Goal: Task Accomplishment & Management: Use online tool/utility

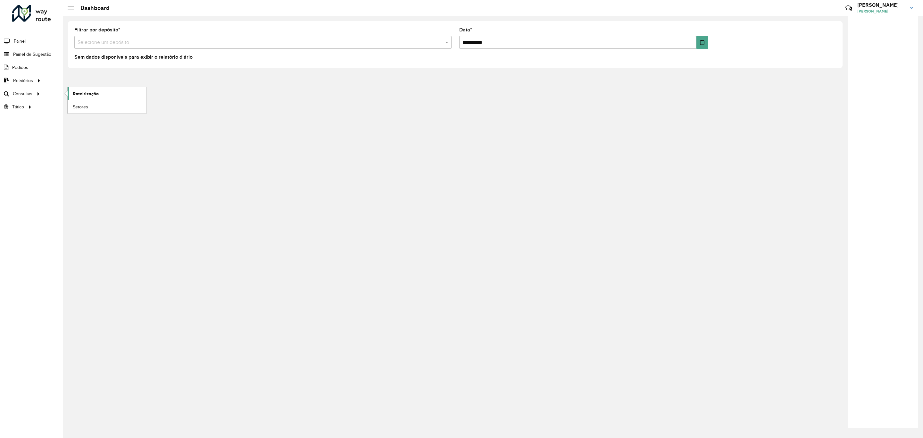
click at [86, 93] on span "Roteirização" at bounding box center [86, 93] width 26 height 7
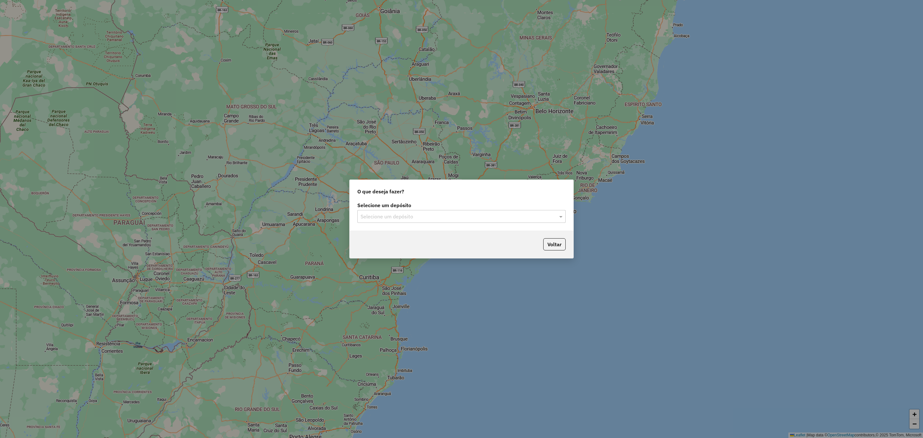
click at [393, 214] on input "text" at bounding box center [455, 217] width 189 height 8
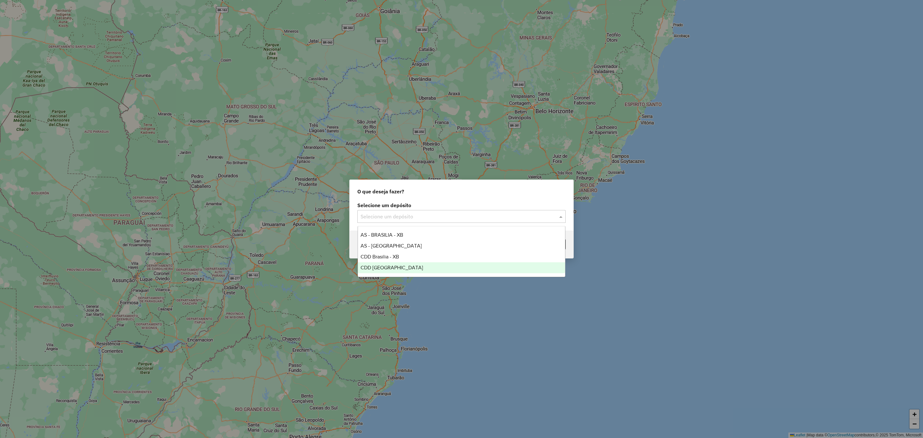
click at [385, 267] on span "CDD [GEOGRAPHIC_DATA]" at bounding box center [392, 267] width 62 height 5
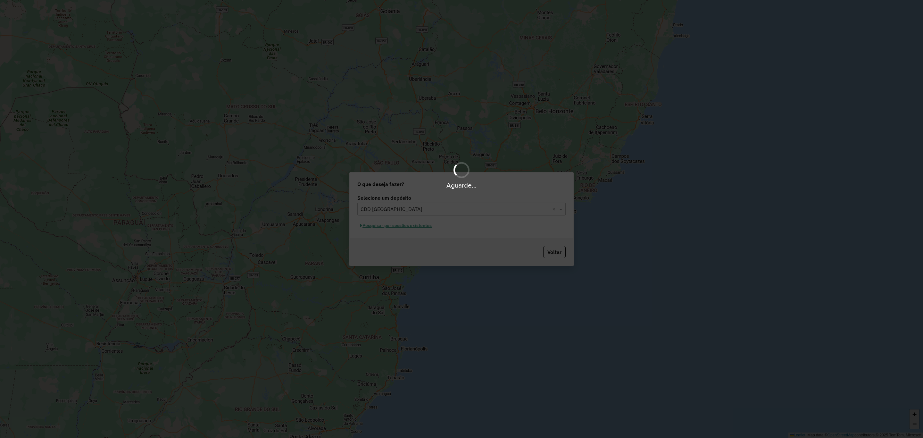
click at [412, 232] on div "Aguarde..." at bounding box center [461, 219] width 923 height 438
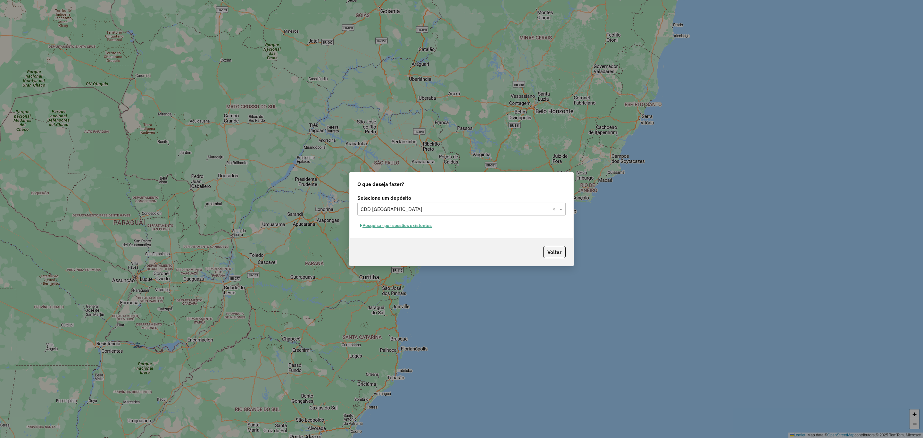
click at [422, 225] on button "Pesquisar por sessões existentes" at bounding box center [395, 226] width 77 height 10
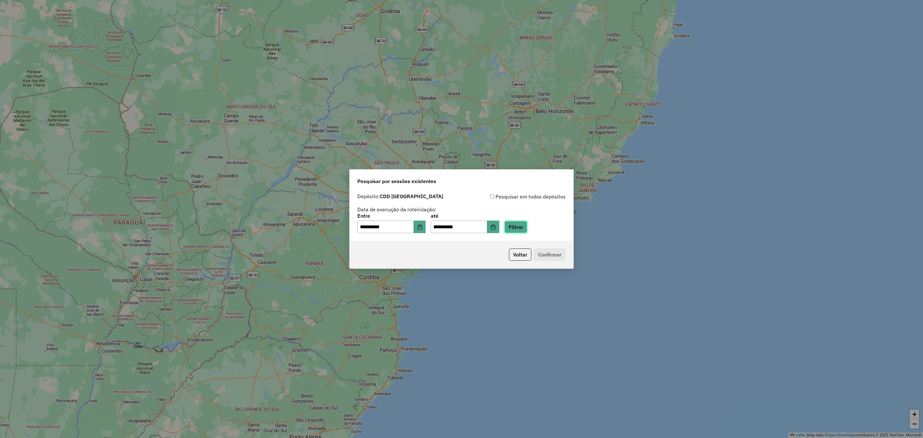
click at [522, 228] on button "Filtrar" at bounding box center [515, 227] width 23 height 12
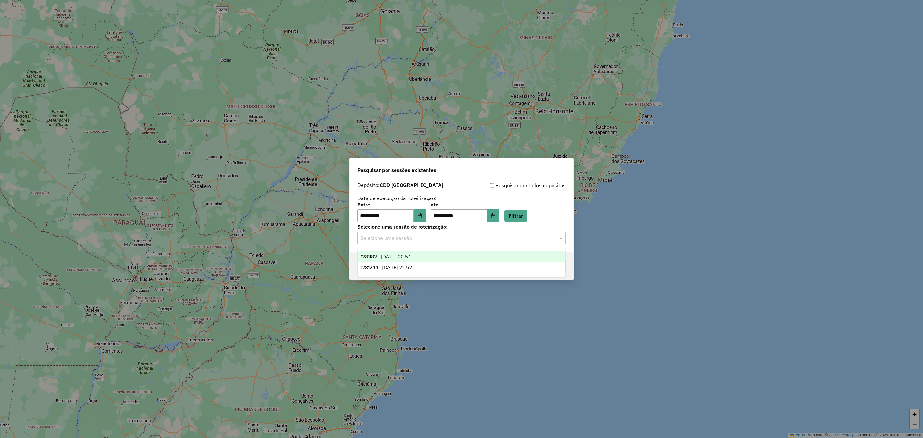
click at [401, 237] on input "text" at bounding box center [455, 238] width 189 height 8
click at [401, 260] on div "1281182 - 23/09/2025 20:54" at bounding box center [461, 256] width 207 height 11
click at [549, 269] on button "Confirmar" at bounding box center [550, 266] width 32 height 12
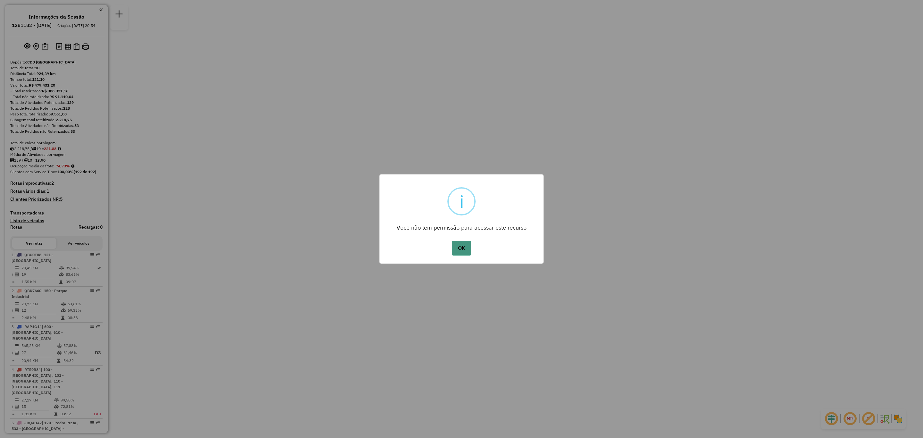
click at [461, 248] on button "OK" at bounding box center [461, 248] width 19 height 15
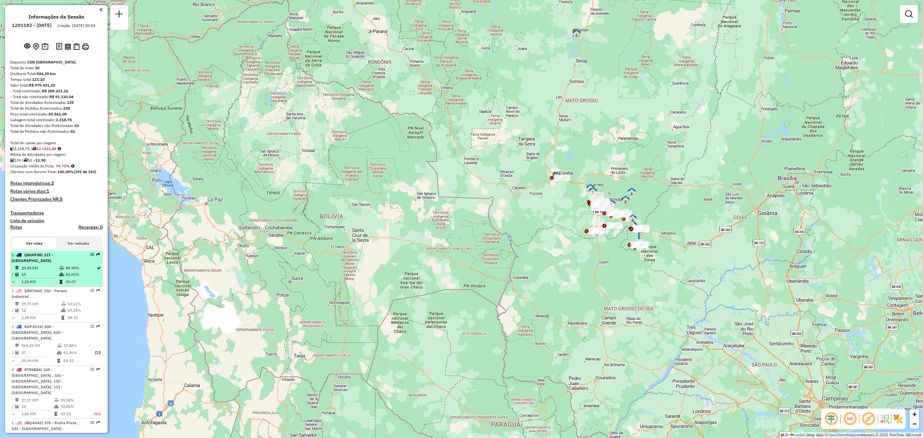
click at [59, 273] on icon at bounding box center [61, 274] width 5 height 4
select select "**********"
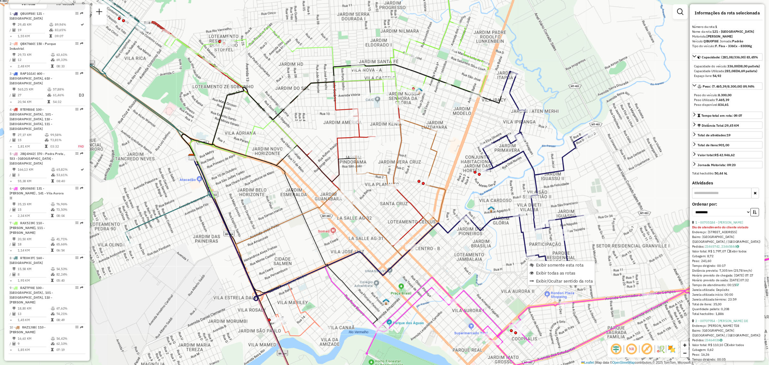
scroll to position [251, 0]
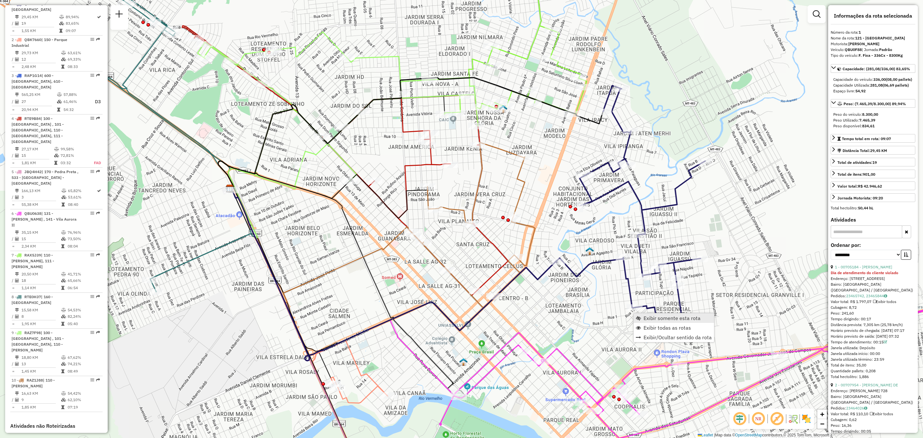
click at [658, 316] on span "Exibir somente esta rota" at bounding box center [672, 317] width 57 height 5
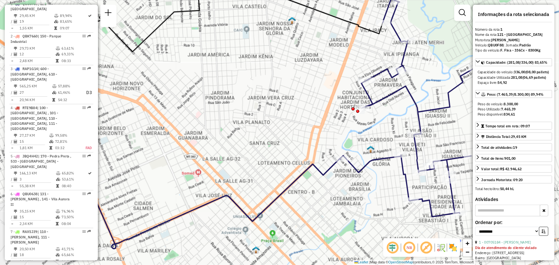
scroll to position [250, 0]
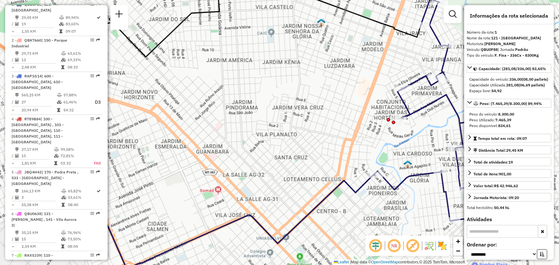
drag, startPoint x: 512, startPoint y: 80, endPoint x: 544, endPoint y: 83, distance: 32.5
click at [544, 82] on div "Capacidade do veículo: 336,00 (08,00 pallets)" at bounding box center [509, 80] width 79 height 6
drag, startPoint x: 534, startPoint y: 67, endPoint x: 550, endPoint y: 68, distance: 15.7
click at [550, 68] on link "Capacidade: (281,08/336,00) 83,65%" at bounding box center [509, 68] width 85 height 9
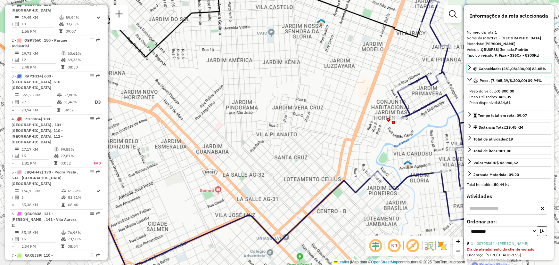
click at [550, 68] on link "Capacidade: (281,08/336,00) 83,65%" at bounding box center [509, 68] width 85 height 9
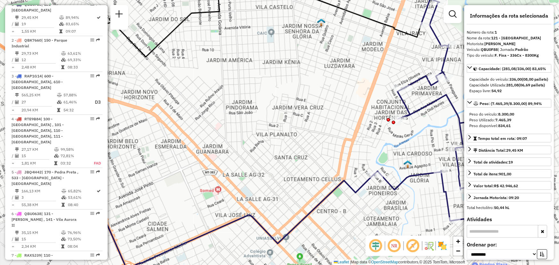
click at [534, 88] on div "Capacidade Utilizada: 281,08 (06,69 pallets)" at bounding box center [509, 85] width 79 height 6
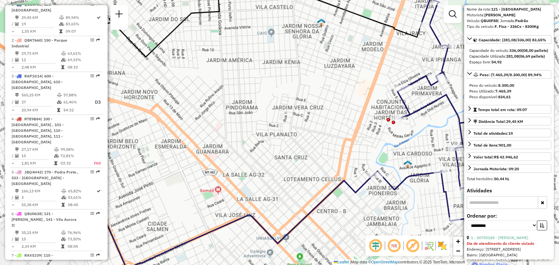
scroll to position [58, 0]
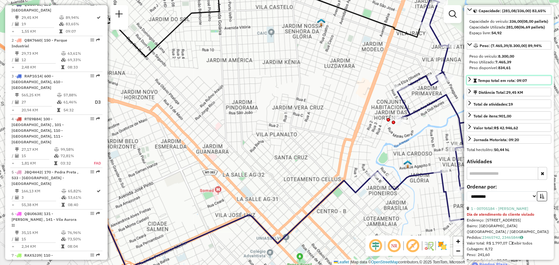
click at [488, 83] on span "Tempo total em rota: 09:07" at bounding box center [502, 80] width 49 height 5
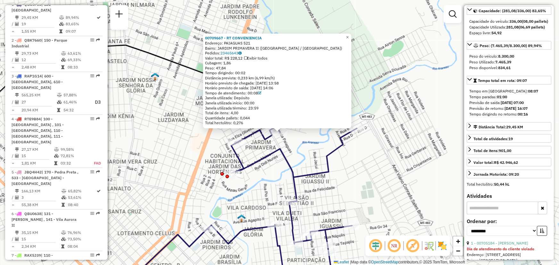
scroll to position [251, 0]
drag, startPoint x: 225, startPoint y: 73, endPoint x: 252, endPoint y: 72, distance: 27.2
click at [252, 72] on div "Tempo dirigindo: 00:02" at bounding box center [277, 73] width 145 height 5
drag, startPoint x: 222, startPoint y: 78, endPoint x: 283, endPoint y: 77, distance: 60.9
click at [283, 77] on div "Distância prevista: 0,233 km (6,99 km/h)" at bounding box center [277, 78] width 145 height 5
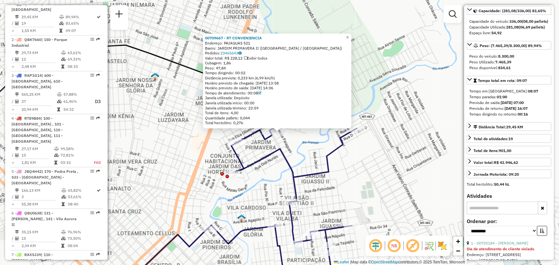
click at [270, 77] on div "Distância prevista: 0,233 km (6,99 km/h)" at bounding box center [277, 78] width 145 height 5
drag, startPoint x: 260, startPoint y: 77, endPoint x: 279, endPoint y: 77, distance: 19.6
click at [279, 77] on div "Distância prevista: 0,233 km (6,99 km/h)" at bounding box center [277, 78] width 145 height 5
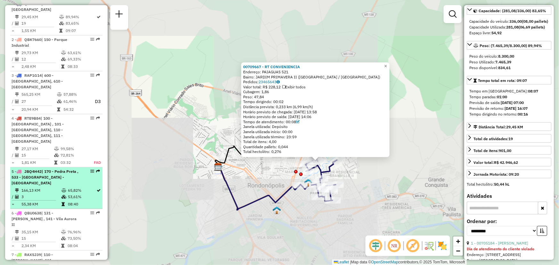
click at [61, 169] on div "5 - JBQ4H42 | 170 - Pedra Preta , 533 - [GEOGRAPHIC_DATA] - [GEOGRAPHIC_DATA]" at bounding box center [46, 177] width 68 height 17
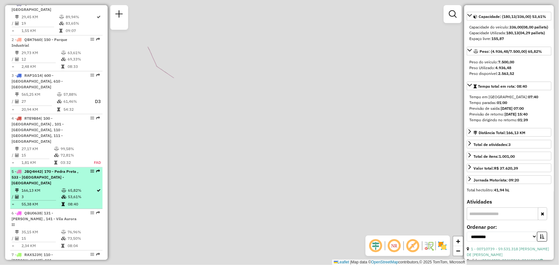
scroll to position [64, 0]
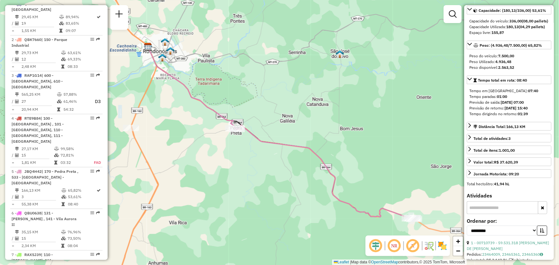
click at [255, 136] on icon at bounding box center [323, 171] width 177 height 93
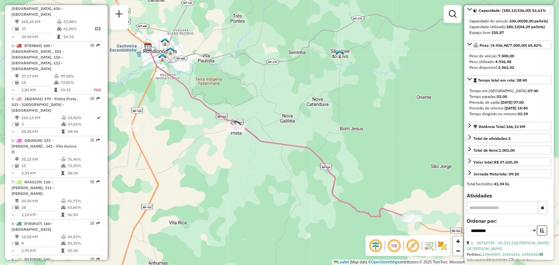
scroll to position [396, 0]
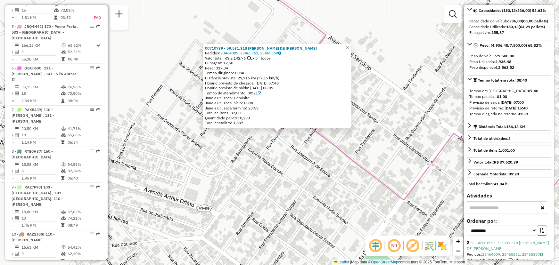
drag, startPoint x: 261, startPoint y: 76, endPoint x: 287, endPoint y: 79, distance: 26.4
click at [287, 79] on div "Distância prevista: 29,716 km (37,15 km/h)" at bounding box center [277, 78] width 145 height 5
click at [349, 45] on span "×" at bounding box center [347, 47] width 3 height 5
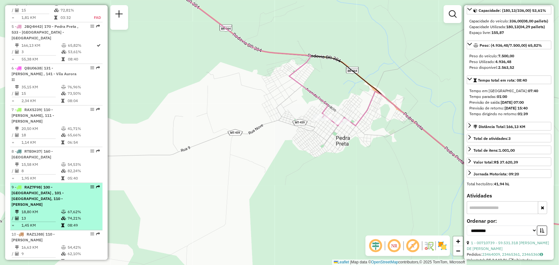
click at [71, 215] on td "74,21%" at bounding box center [83, 218] width 32 height 6
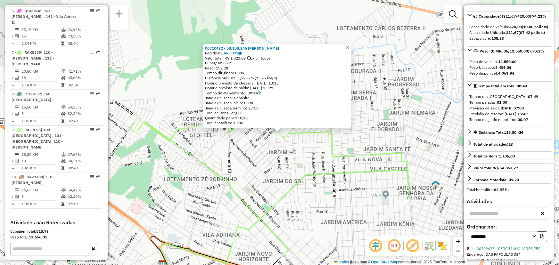
scroll to position [496, 0]
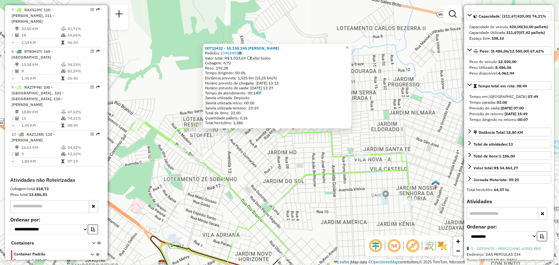
drag, startPoint x: 257, startPoint y: 76, endPoint x: 292, endPoint y: 78, distance: 35.3
click at [292, 78] on div "Distância prevista: 1,525 km (15,25 km/h)" at bounding box center [277, 78] width 145 height 5
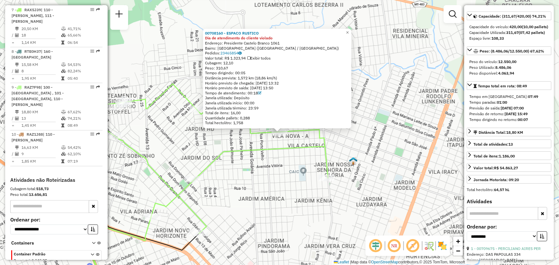
drag, startPoint x: 256, startPoint y: 77, endPoint x: 286, endPoint y: 77, distance: 30.1
click at [286, 77] on div "Distância prevista: 1,572 km (18,86 km/h)" at bounding box center [277, 78] width 145 height 5
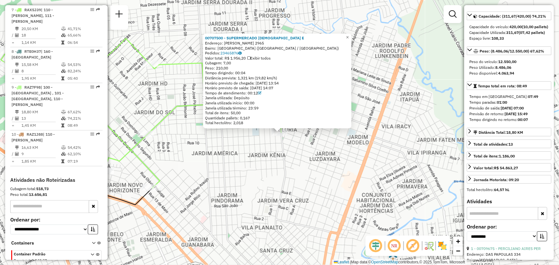
drag, startPoint x: 263, startPoint y: 74, endPoint x: 283, endPoint y: 77, distance: 20.8
click at [282, 77] on div "00707500 - SUPERMERCADO DEUS E Endereço: [PERSON_NAME] 2965 Bairro: [GEOGRAPHIC…" at bounding box center [277, 81] width 145 height 90
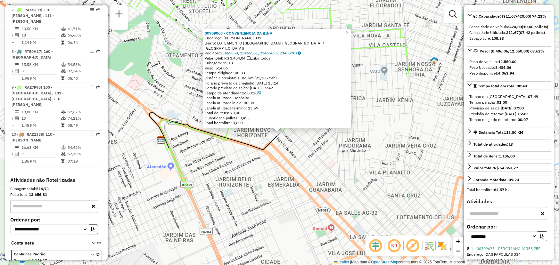
drag, startPoint x: 255, startPoint y: 77, endPoint x: 299, endPoint y: 81, distance: 43.8
click at [299, 81] on div "00709068 - CONVENIENCIA DA BINA Endereço: [PERSON_NAME] 337 Bairro: LOTEAMENTO …" at bounding box center [277, 78] width 145 height 95
click at [184, 28] on div at bounding box center [181, 24] width 16 height 6
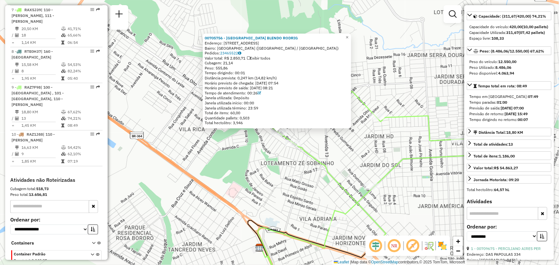
drag, startPoint x: 256, startPoint y: 77, endPoint x: 299, endPoint y: 80, distance: 43.1
click at [299, 80] on div "00705756 - [GEOGRAPHIC_DATA] BLENDO [PERSON_NAME]: 081 [STREET_ADDRESS] ([GEOGR…" at bounding box center [277, 81] width 145 height 90
click at [187, 69] on div "00705756 - [GEOGRAPHIC_DATA] BLENDO [PERSON_NAME]: 081 [STREET_ADDRESS] ([GEOGR…" at bounding box center [279, 132] width 559 height 265
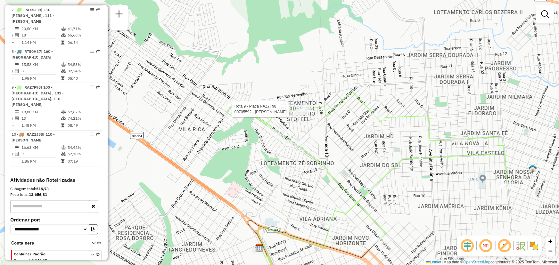
select select "**********"
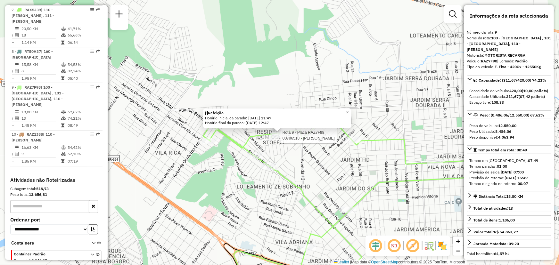
click at [281, 139] on div at bounding box center [279, 135] width 16 height 6
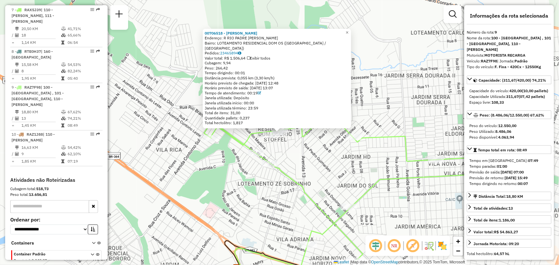
drag, startPoint x: 257, startPoint y: 79, endPoint x: 291, endPoint y: 84, distance: 34.4
click at [291, 83] on div "00706518 - [PERSON_NAME]: R RIO PADRE INACIO SN Bairro: LOTEAMENTO RESIDENCIAL …" at bounding box center [277, 78] width 145 height 95
click at [288, 158] on div "00706518 - [PERSON_NAME]: R RIO PADRE INACIO SN Bairro: LOTEAMENTO RESIDENCIAL …" at bounding box center [279, 132] width 559 height 265
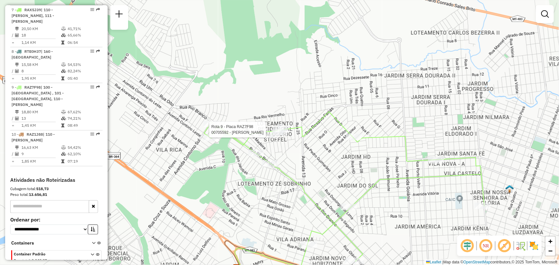
select select "**********"
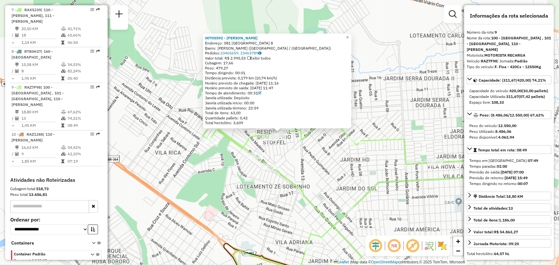
drag, startPoint x: 259, startPoint y: 76, endPoint x: 304, endPoint y: 80, distance: 44.7
click at [304, 80] on div "Distância prevista: 0,179 km (10,74 km/h)" at bounding box center [277, 78] width 145 height 5
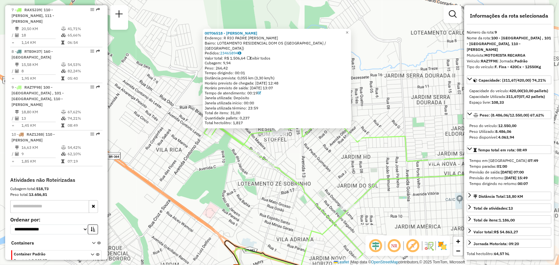
drag, startPoint x: 258, startPoint y: 77, endPoint x: 290, endPoint y: 84, distance: 32.4
click at [290, 84] on div "00706518 - [PERSON_NAME]: R RIO PADRE INACIO SN Bairro: LOTEAMENTO RESIDENCIAL …" at bounding box center [277, 78] width 145 height 95
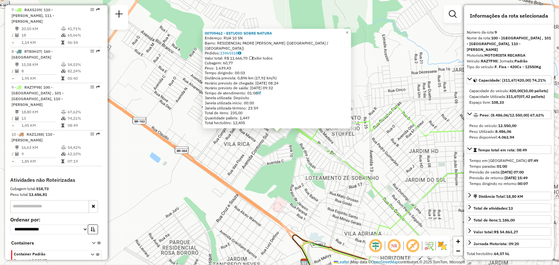
drag, startPoint x: 260, startPoint y: 77, endPoint x: 306, endPoint y: 78, distance: 45.8
click at [306, 78] on div "Distância prevista: 0,896 km (17,92 km/h)" at bounding box center [277, 78] width 145 height 5
click at [400, 152] on div "00709462 - ESTUDIO SOBRE NATURA Endereço: RUA 10 SN Bairro: RESIDENCIAL PADRE […" at bounding box center [279, 132] width 559 height 265
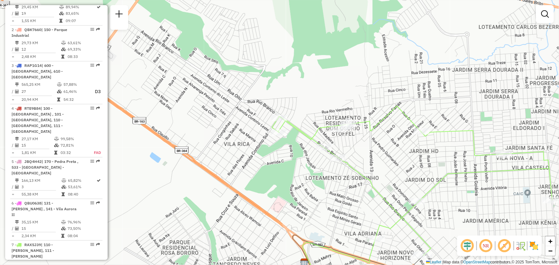
scroll to position [263, 0]
select select "**********"
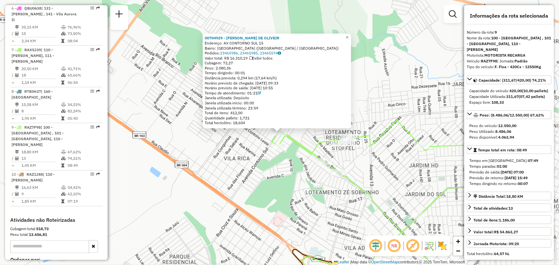
scroll to position [496, 0]
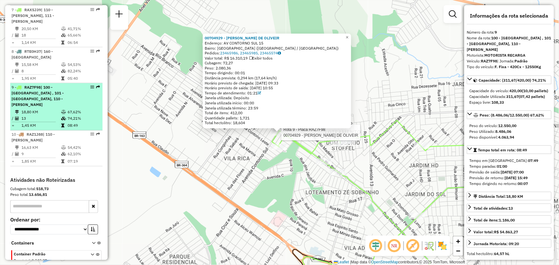
click at [73, 109] on td "67,62%" at bounding box center [83, 112] width 32 height 6
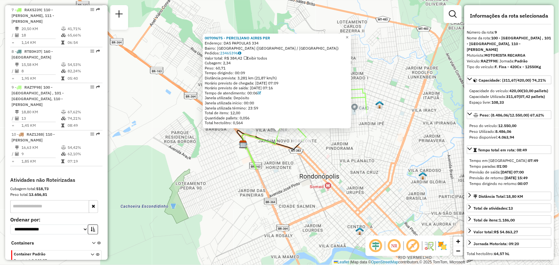
drag, startPoint x: 237, startPoint y: 73, endPoint x: 250, endPoint y: 73, distance: 12.8
click at [250, 73] on div "Tempo dirigindo: 00:09" at bounding box center [277, 73] width 145 height 5
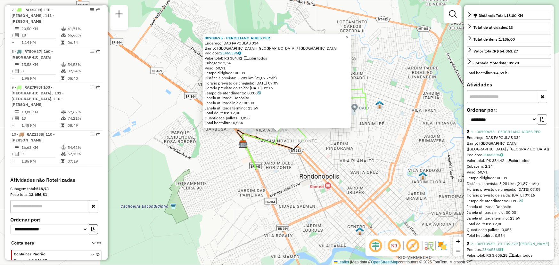
scroll to position [262, 0]
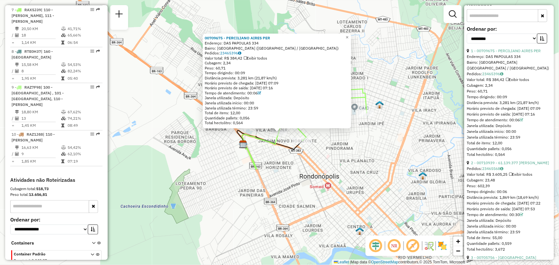
click at [490, 20] on input "text" at bounding box center [502, 15] width 71 height 13
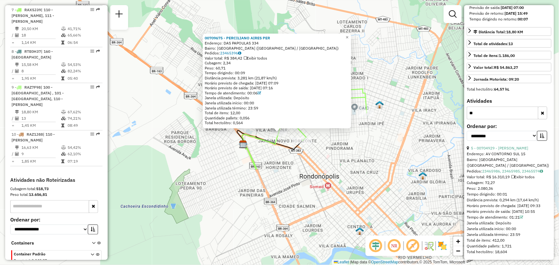
scroll to position [170, 0]
click at [506, 148] on link "5 - 00704929 - [PERSON_NAME]" at bounding box center [499, 148] width 57 height 5
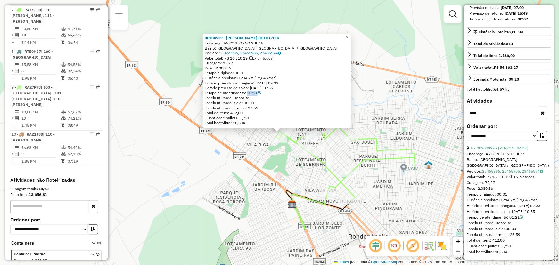
drag, startPoint x: 249, startPoint y: 93, endPoint x: 264, endPoint y: 94, distance: 15.4
click at [264, 94] on div "Tempo de atendimento: 01:21" at bounding box center [277, 93] width 145 height 5
drag, startPoint x: 487, startPoint y: 115, endPoint x: 449, endPoint y: 115, distance: 37.8
click at [449, 115] on hb-router-mapa "Informações da Sessão 1281182 - [DATE] Criação: [DATE] 20:54 Depósito: CDD [GEO…" at bounding box center [279, 132] width 559 height 265
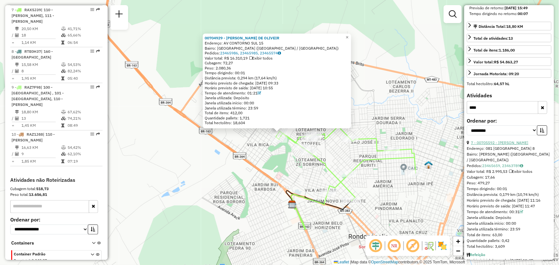
type input "****"
click at [499, 145] on link "7 - 00705592 - [PERSON_NAME]" at bounding box center [499, 142] width 57 height 5
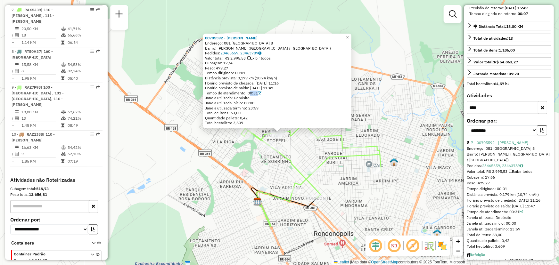
drag, startPoint x: 249, startPoint y: 93, endPoint x: 269, endPoint y: 93, distance: 19.6
click at [269, 93] on div "Tempo de atendimento: 00:31" at bounding box center [277, 93] width 145 height 5
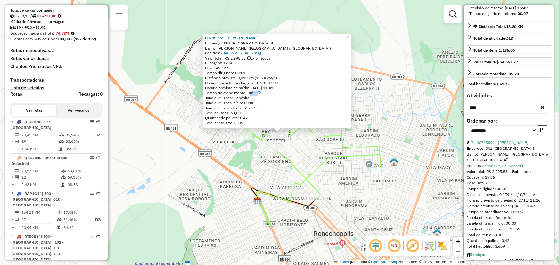
scroll to position [146, 0]
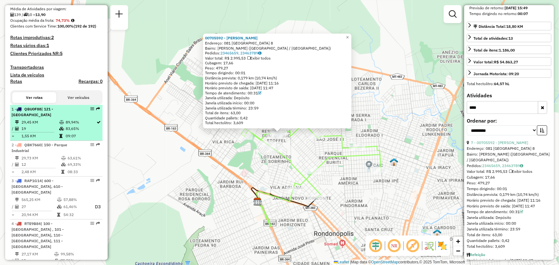
click at [40, 124] on td "29,45 KM" at bounding box center [40, 122] width 38 height 6
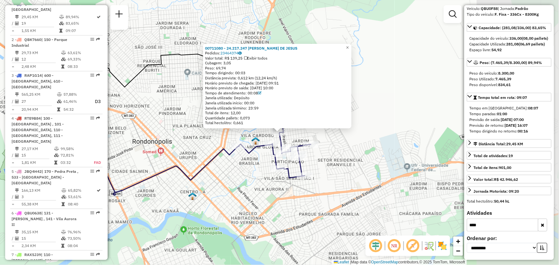
scroll to position [251, 0]
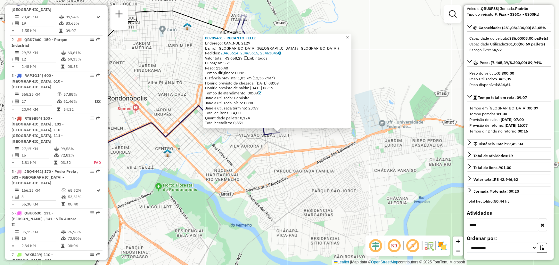
click at [349, 35] on span "×" at bounding box center [347, 37] width 3 height 5
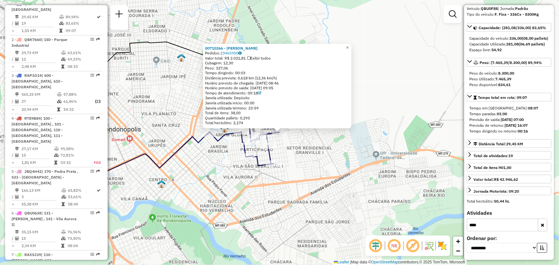
drag, startPoint x: 267, startPoint y: 79, endPoint x: 314, endPoint y: 79, distance: 46.8
click at [314, 79] on div "Distância prevista: 0,618 km (12,36 km/h)" at bounding box center [277, 78] width 145 height 5
click at [352, 45] on link "×" at bounding box center [348, 48] width 8 height 8
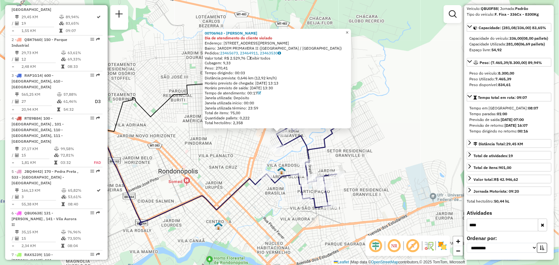
click at [351, 31] on link "×" at bounding box center [348, 33] width 8 height 8
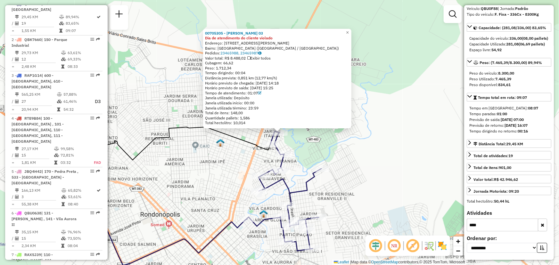
drag, startPoint x: 276, startPoint y: 84, endPoint x: 296, endPoint y: 84, distance: 20.2
click at [296, 84] on div "Horário previsto de chegada: [DATE] 14:18" at bounding box center [277, 83] width 145 height 5
click at [349, 32] on span "×" at bounding box center [347, 32] width 3 height 5
drag, startPoint x: 274, startPoint y: 84, endPoint x: 310, endPoint y: 83, distance: 36.6
click at [310, 83] on div "Horário previsto de chegada: [DATE] 14:18" at bounding box center [277, 83] width 145 height 5
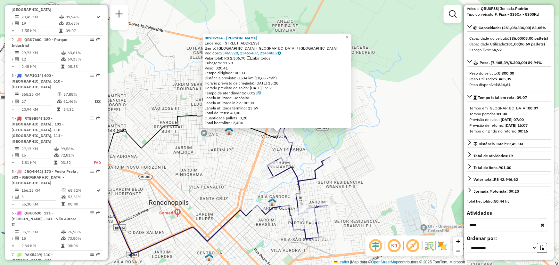
drag, startPoint x: 282, startPoint y: 85, endPoint x: 281, endPoint y: 128, distance: 43.3
click at [298, 87] on div "Horário previsto de saída: [DATE] 15:51" at bounding box center [277, 88] width 145 height 5
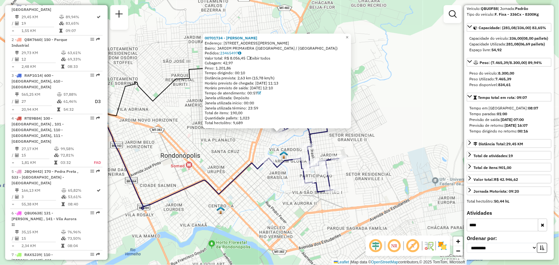
drag, startPoint x: 279, startPoint y: 84, endPoint x: 301, endPoint y: 84, distance: 22.4
click at [301, 84] on div "Horário previsto de chegada: [DATE] 11:13" at bounding box center [277, 83] width 145 height 5
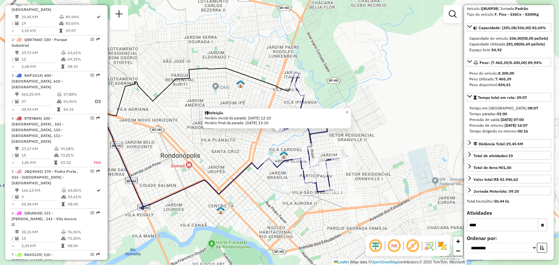
drag, startPoint x: 269, startPoint y: 117, endPoint x: 298, endPoint y: 117, distance: 28.5
click at [298, 117] on div "Horário inicial da parada: [DATE] 12:10" at bounding box center [277, 118] width 145 height 5
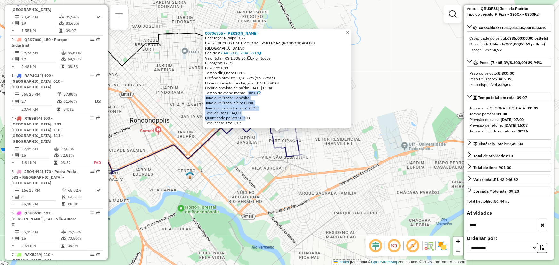
click at [274, 182] on div "00706755 - [PERSON_NAME] DA ROCH Endereço: R Nápolis 22 Bairro: NUCLEO HABITACI…" at bounding box center [279, 132] width 559 height 265
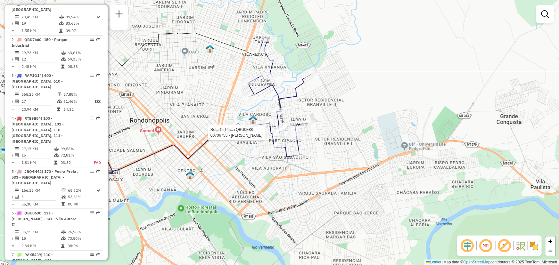
select select "**********"
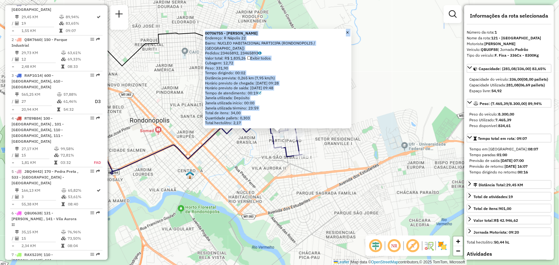
click at [262, 78] on div "Distância prevista: 0,265 km (7,95 km/h)" at bounding box center [277, 78] width 145 height 5
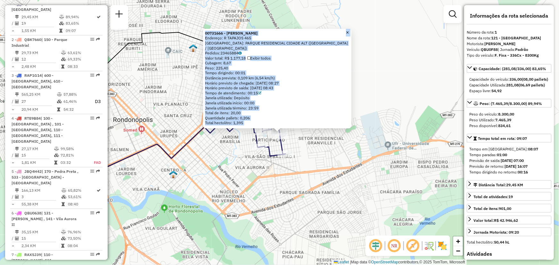
click at [277, 81] on div "Horário previsto de chegada: [DATE] 08:27" at bounding box center [277, 83] width 145 height 5
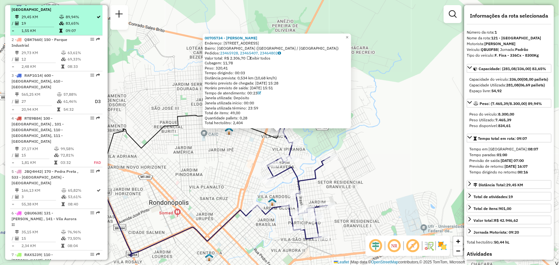
click at [62, 21] on icon at bounding box center [61, 23] width 5 height 4
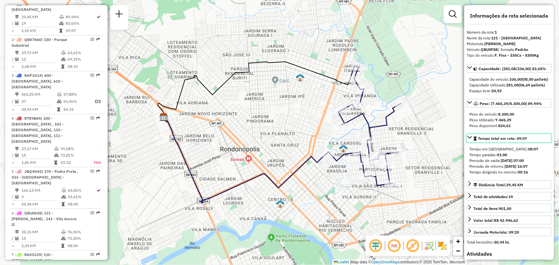
click at [511, 141] on span "Tempo total em rota: 09:07" at bounding box center [502, 138] width 49 height 5
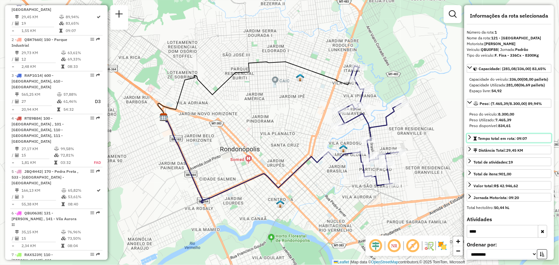
click at [511, 141] on span "Tempo total em rota: 09:07" at bounding box center [502, 138] width 49 height 5
